Goal: Find specific page/section: Find specific page/section

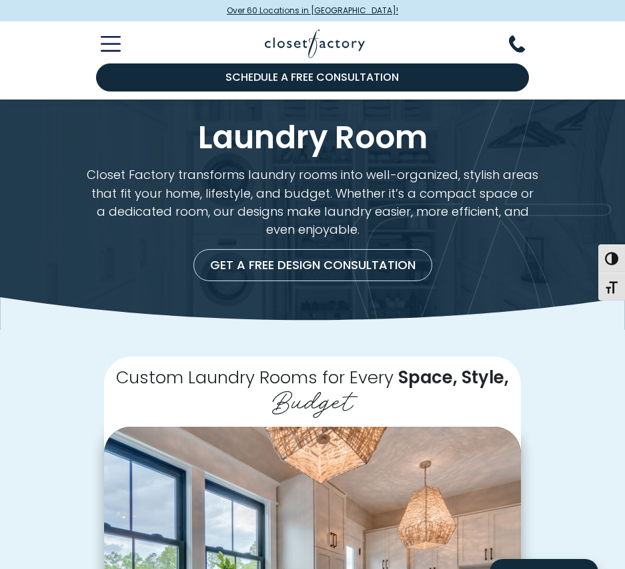
click at [292, 7] on span "Over 60 Locations in [GEOGRAPHIC_DATA]!" at bounding box center [313, 11] width 172 height 12
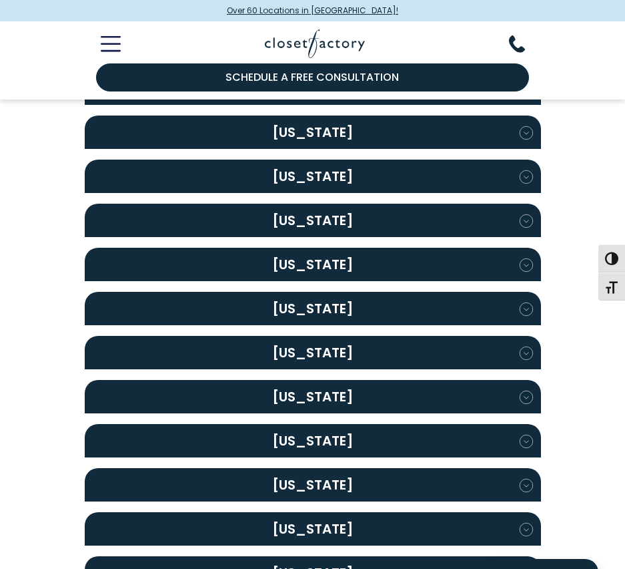
scroll to position [467, 0]
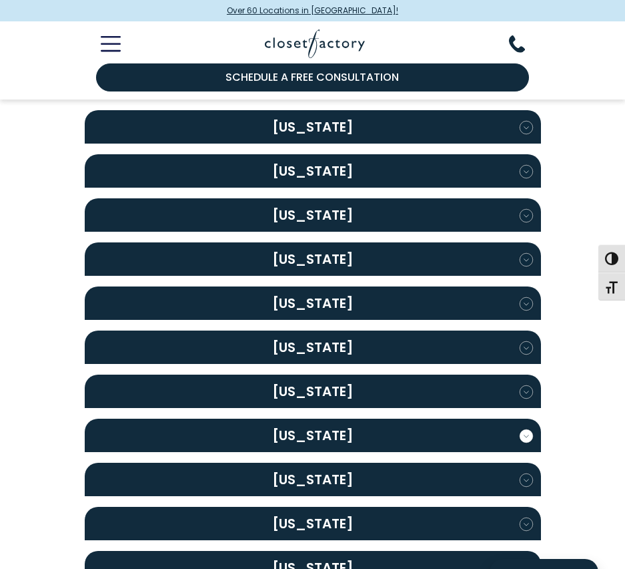
click at [314, 425] on h2 "[US_STATE]" at bounding box center [313, 434] width 457 height 33
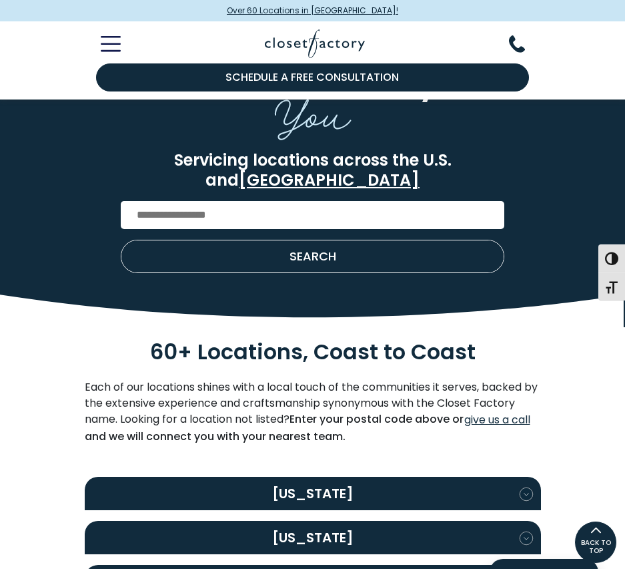
scroll to position [0, 0]
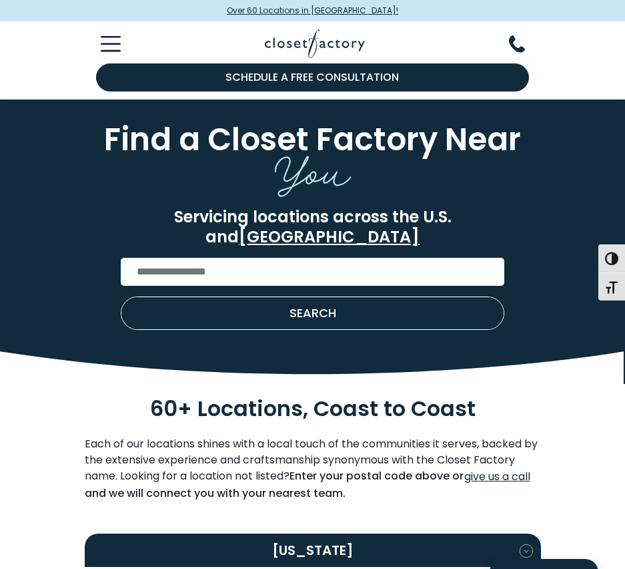
click at [110, 48] on icon "Toggle Mobile Menu" at bounding box center [111, 43] width 20 height 15
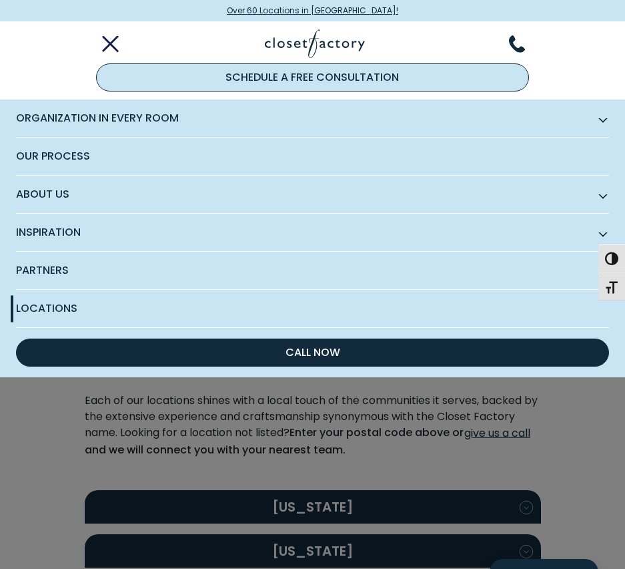
scroll to position [67, 0]
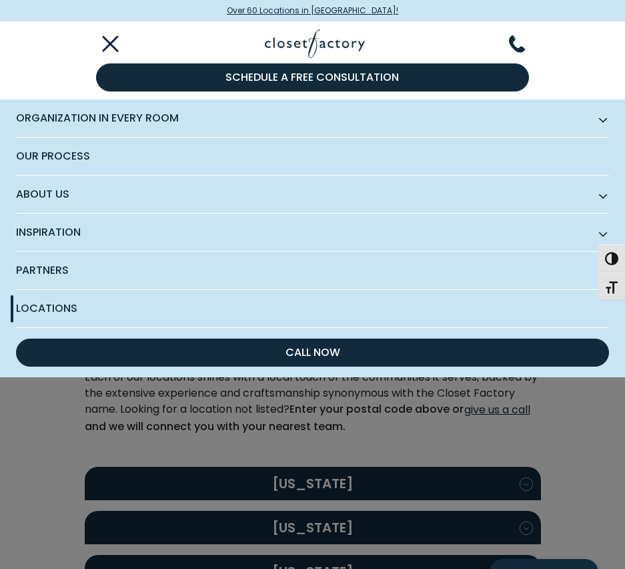
click at [107, 42] on line "Toggle Mobile Menu" at bounding box center [110, 44] width 14 height 14
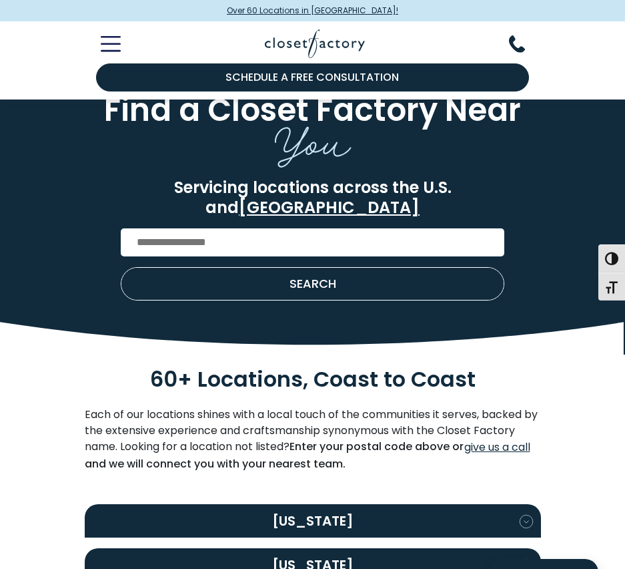
scroll to position [0, 0]
